Goal: Find specific page/section: Find specific page/section

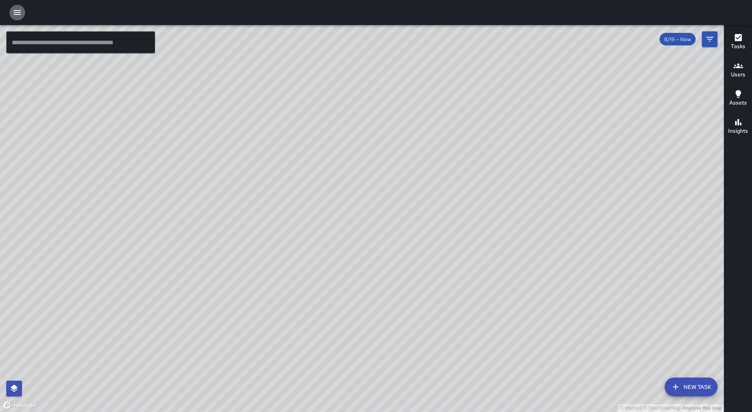
click at [14, 8] on icon "button" at bounding box center [17, 12] width 9 height 9
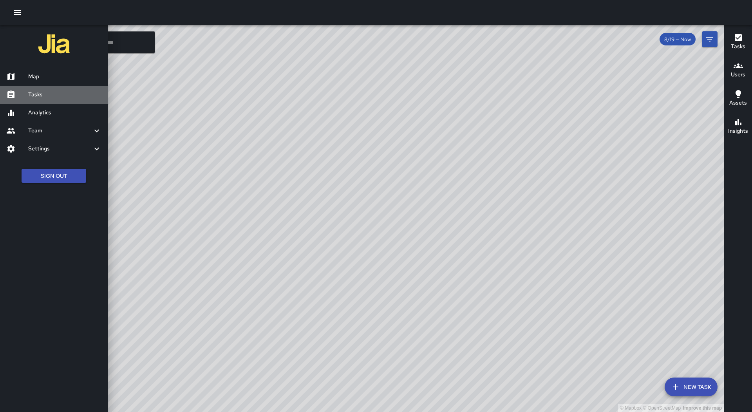
click at [35, 94] on h6 "Tasks" at bounding box center [64, 95] width 73 height 9
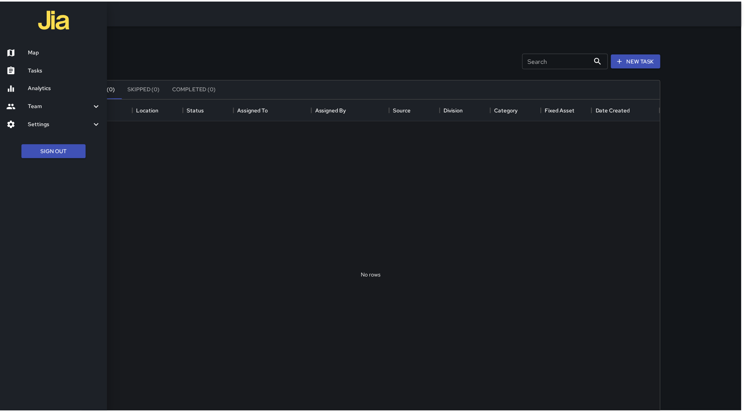
scroll to position [326, 576]
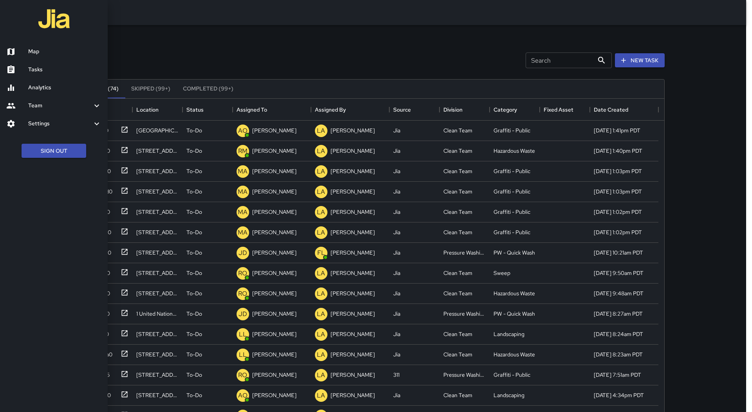
click at [268, 104] on div at bounding box center [376, 206] width 752 height 412
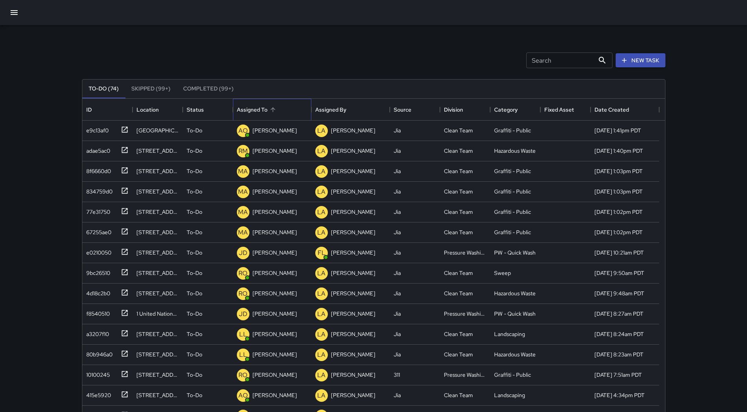
click at [269, 104] on div "Assigned To" at bounding box center [272, 109] width 11 height 11
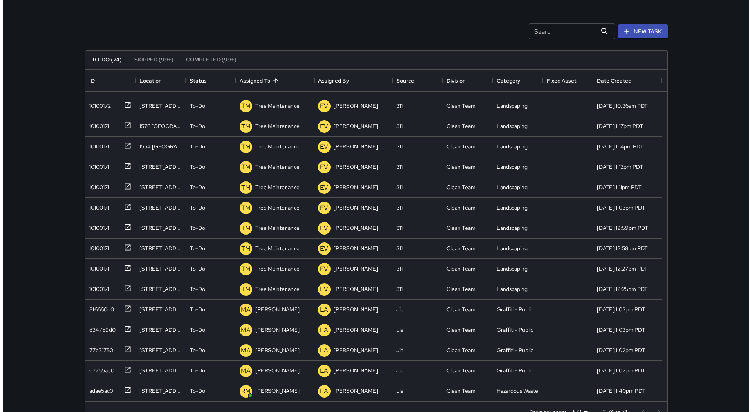
scroll to position [0, 0]
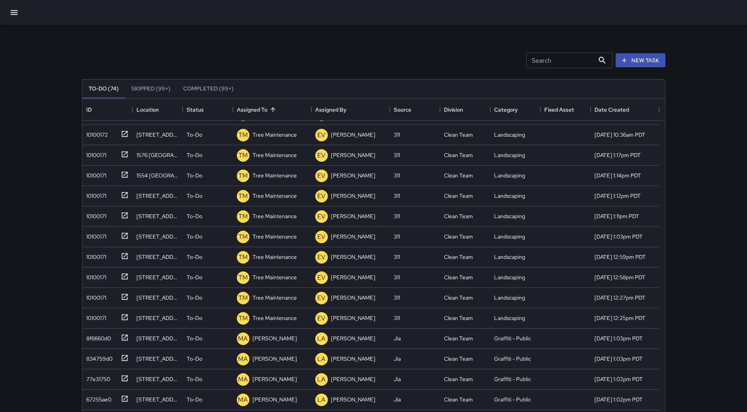
click at [11, 15] on icon "button" at bounding box center [13, 12] width 9 height 9
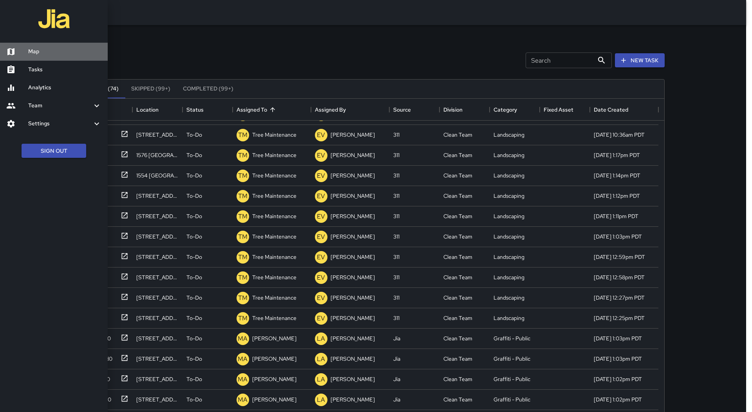
click at [40, 43] on link "Map" at bounding box center [54, 52] width 108 height 18
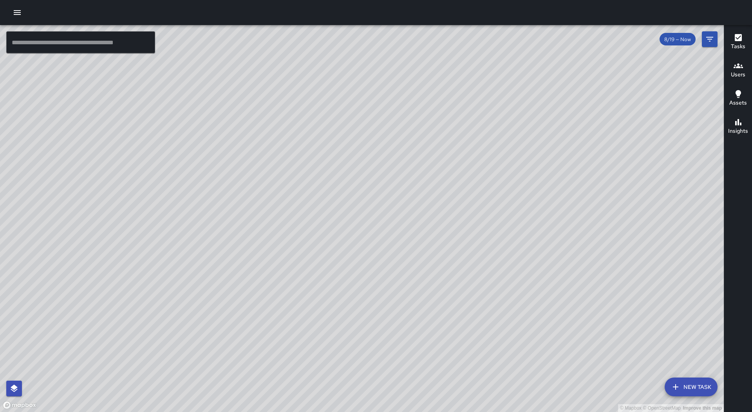
drag, startPoint x: 431, startPoint y: 303, endPoint x: 349, endPoint y: 180, distance: 147.8
click at [349, 180] on div "© Mapbox © OpenStreetMap Improve this map" at bounding box center [362, 218] width 724 height 387
drag, startPoint x: 422, startPoint y: 110, endPoint x: 459, endPoint y: 214, distance: 110.3
click at [459, 214] on div "© Mapbox © OpenStreetMap Improve this map" at bounding box center [362, 218] width 724 height 387
click at [20, 20] on div at bounding box center [376, 12] width 752 height 25
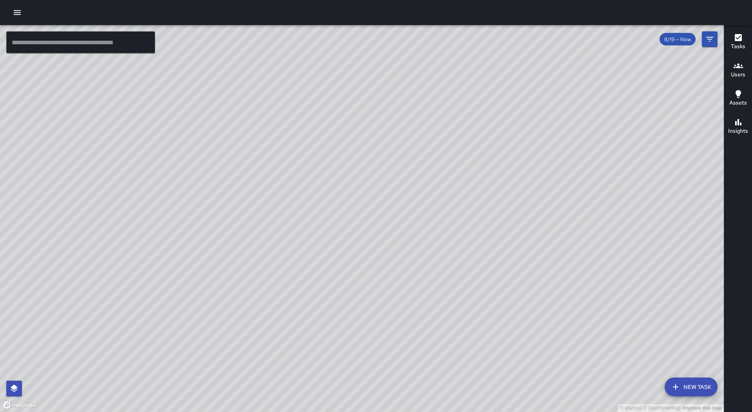
click at [18, 19] on button "button" at bounding box center [17, 13] width 16 height 16
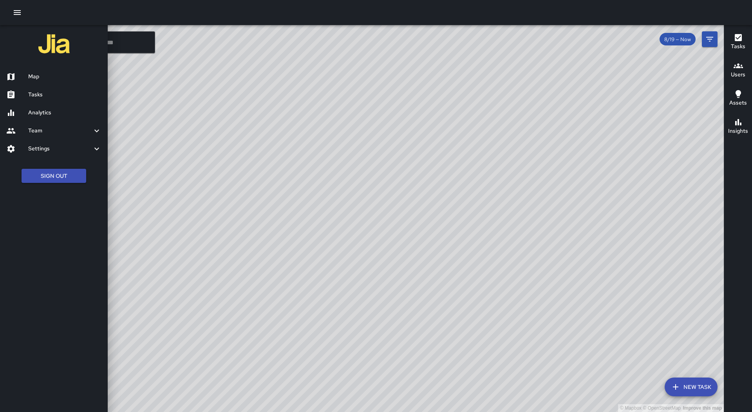
click at [37, 101] on link "Tasks" at bounding box center [54, 95] width 108 height 18
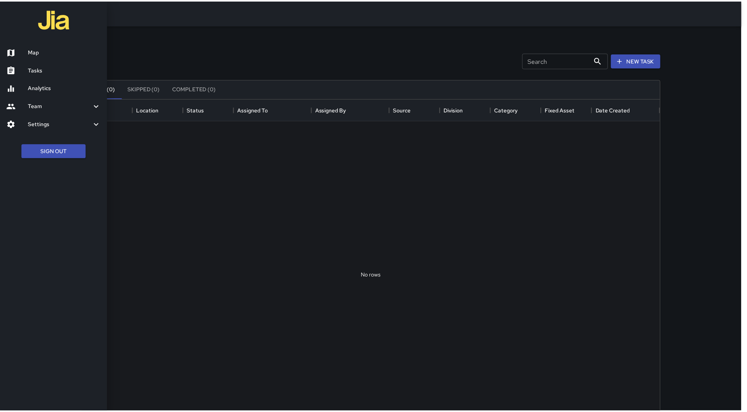
scroll to position [326, 576]
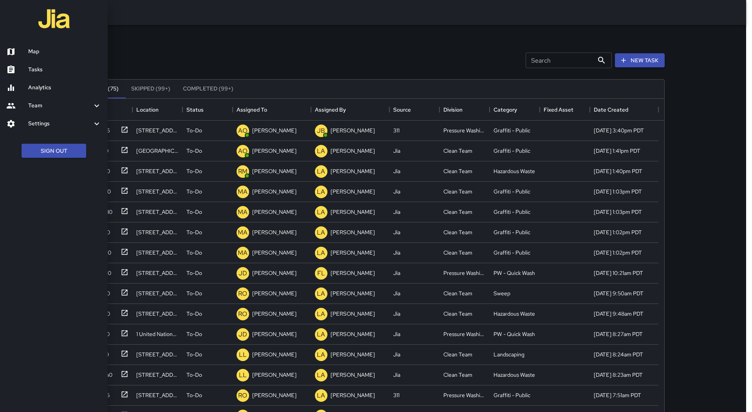
click at [272, 107] on div at bounding box center [376, 206] width 752 height 412
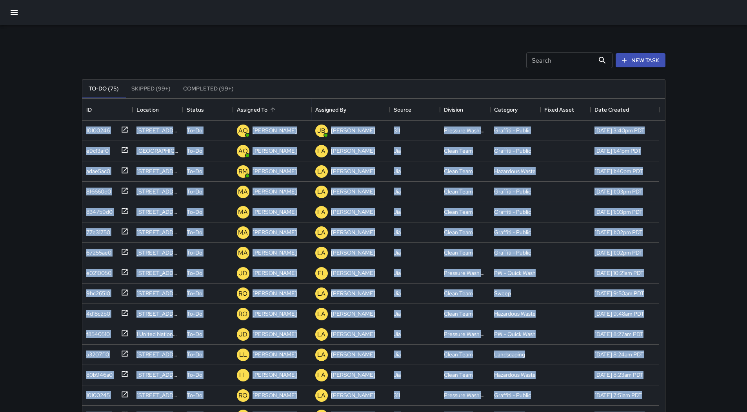
click at [272, 107] on icon "Sort" at bounding box center [272, 109] width 7 height 7
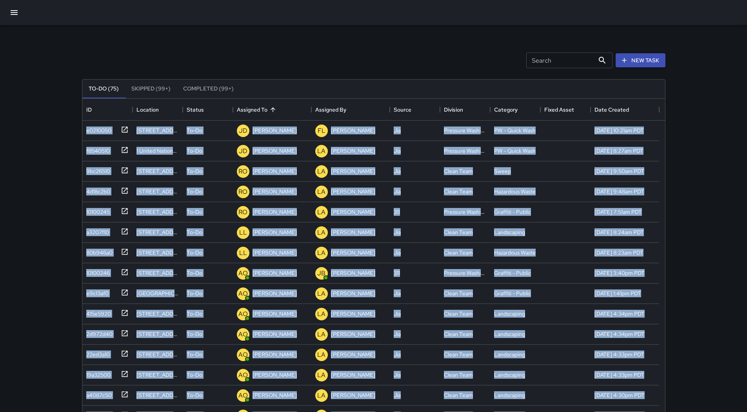
click at [10, 12] on icon "button" at bounding box center [13, 12] width 9 height 9
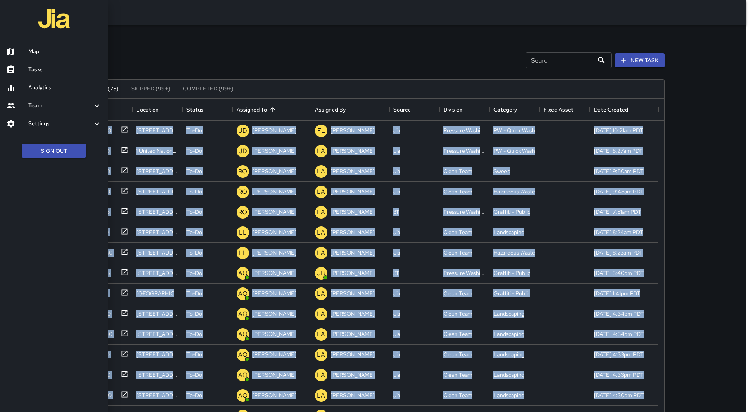
click at [45, 47] on h6 "Map" at bounding box center [64, 51] width 73 height 9
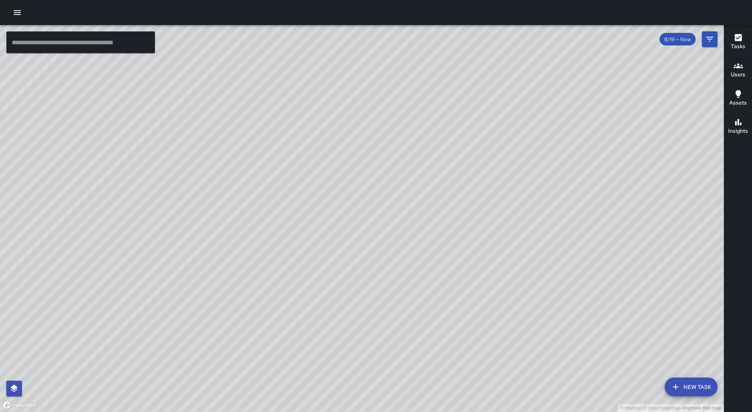
click at [5, 6] on div at bounding box center [376, 12] width 752 height 25
click at [13, 9] on icon "button" at bounding box center [17, 12] width 9 height 9
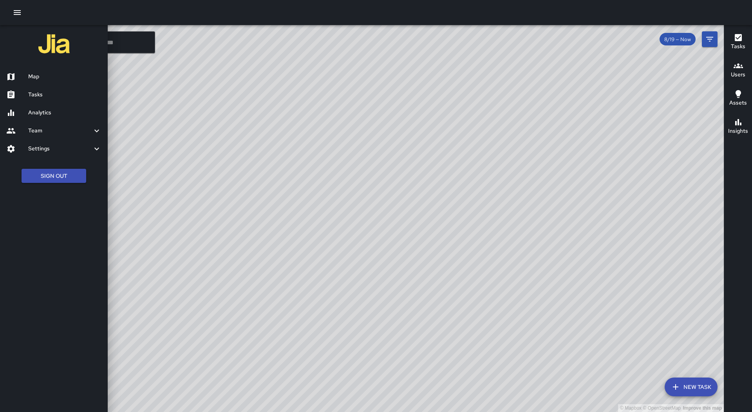
click at [34, 97] on h6 "Tasks" at bounding box center [64, 95] width 73 height 9
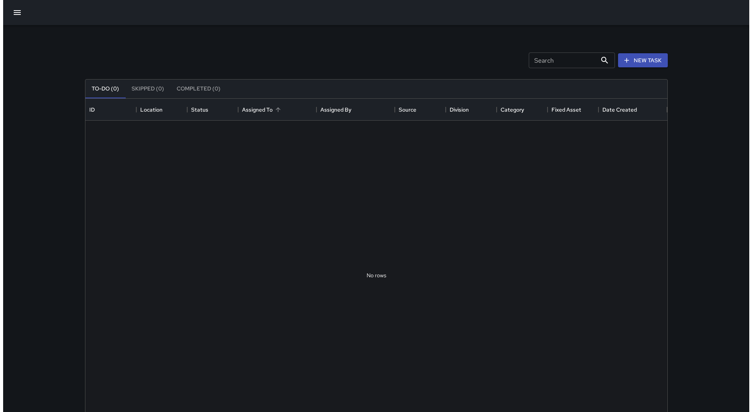
scroll to position [326, 576]
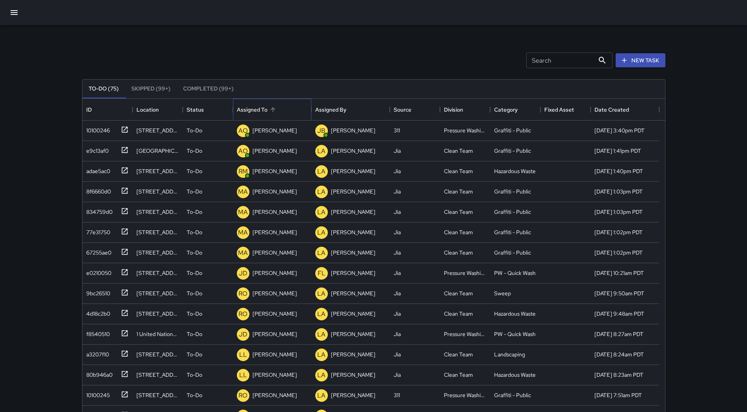
click at [284, 105] on div "Assigned To" at bounding box center [272, 110] width 71 height 22
click at [98, 174] on div "9bc26510" at bounding box center [96, 169] width 27 height 11
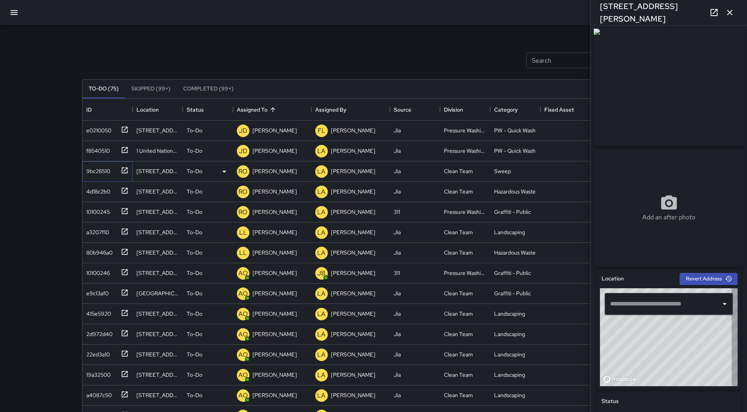
type input "**********"
click at [99, 185] on div "4d18c2b0" at bounding box center [96, 190] width 27 height 11
click at [113, 209] on div "10100245" at bounding box center [105, 210] width 45 height 13
type input "**********"
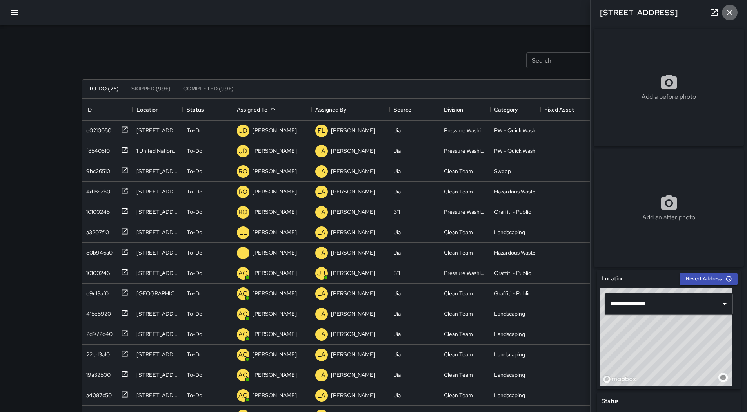
click at [730, 12] on icon "button" at bounding box center [729, 12] width 5 height 5
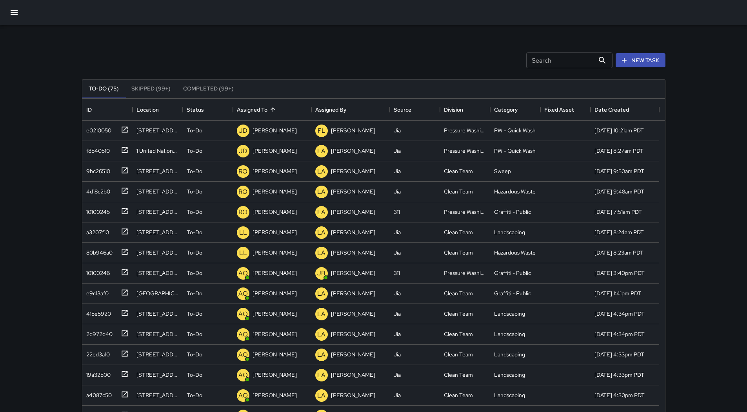
click at [11, 10] on icon "button" at bounding box center [13, 12] width 9 height 9
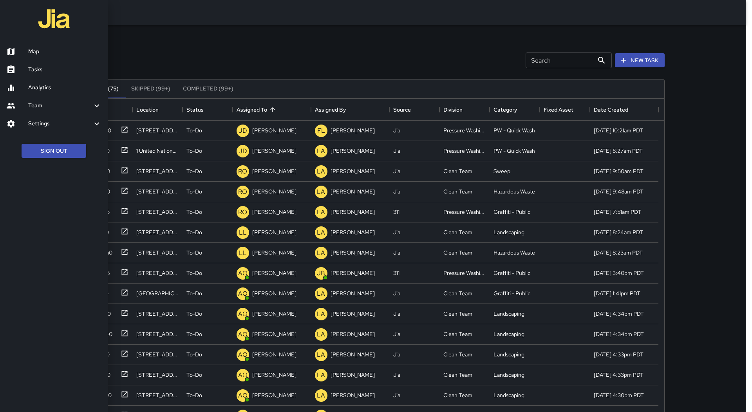
click at [45, 42] on ul "Map Tasks Analytics Team Leaderboard Settings Divisions and Categories Users In…" at bounding box center [54, 88] width 108 height 96
click at [46, 45] on link "Map" at bounding box center [54, 52] width 108 height 18
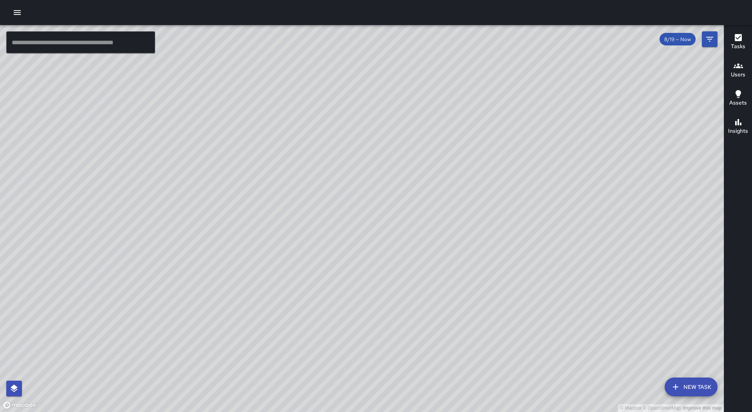
drag, startPoint x: 473, startPoint y: 156, endPoint x: 450, endPoint y: 208, distance: 57.6
click at [450, 208] on div "© Mapbox © OpenStreetMap Improve this map" at bounding box center [362, 218] width 724 height 387
